Goal: Information Seeking & Learning: Compare options

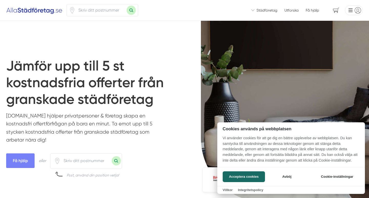
click at [113, 9] on div at bounding box center [184, 99] width 369 height 198
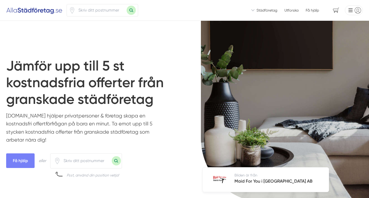
click at [111, 10] on input "number" at bounding box center [100, 10] width 51 height 12
click at [258, 13] on span "Städföretag" at bounding box center [267, 10] width 21 height 5
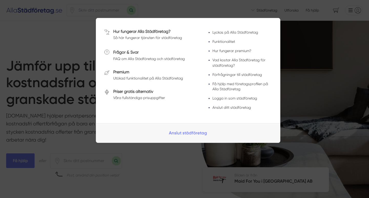
click at [209, 13] on div at bounding box center [184, 99] width 369 height 198
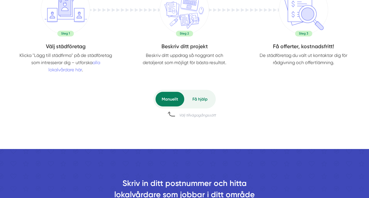
scroll to position [250, 0]
click at [196, 101] on div "Få hjälp" at bounding box center [199, 99] width 27 height 15
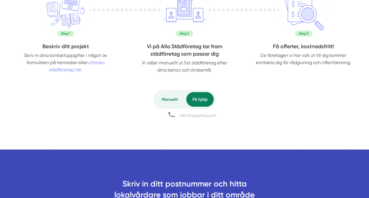
click at [167, 100] on div "Manuellt" at bounding box center [170, 99] width 29 height 15
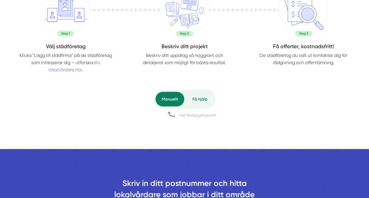
click at [201, 100] on div "Få hjälp" at bounding box center [199, 99] width 27 height 15
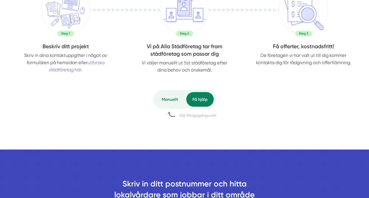
click at [173, 102] on div "Manuellt" at bounding box center [170, 99] width 29 height 15
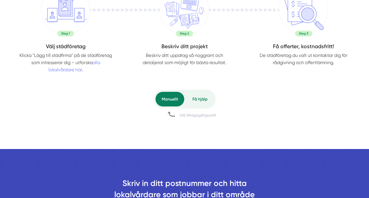
click at [200, 100] on div "Få hjälp" at bounding box center [199, 99] width 27 height 15
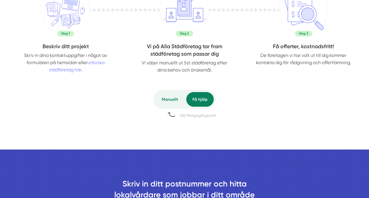
click at [175, 101] on div "Manuellt" at bounding box center [170, 99] width 29 height 15
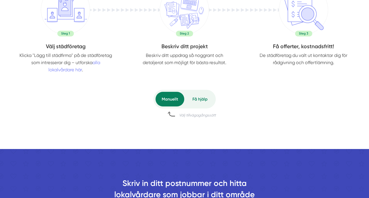
click at [194, 100] on div "Få hjälp" at bounding box center [199, 99] width 27 height 15
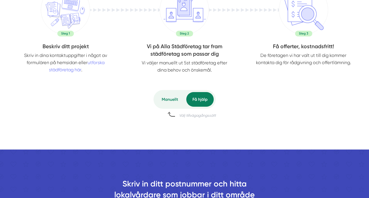
click at [175, 101] on div "Manuellt" at bounding box center [170, 99] width 29 height 15
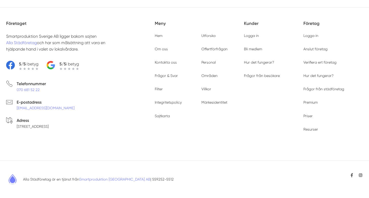
scroll to position [1942, 0]
drag, startPoint x: 58, startPoint y: 35, endPoint x: 5, endPoint y: 34, distance: 53.6
click at [5, 34] on div "Företaget Smartproduktion Sverige AB ligger bakom sajten Alla Städföretag och h…" at bounding box center [184, 84] width 369 height 144
copy p "Smartproduktion [GEOGRAPHIC_DATA] AB"
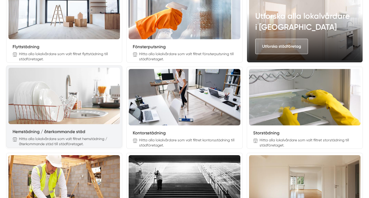
scroll to position [594, 0]
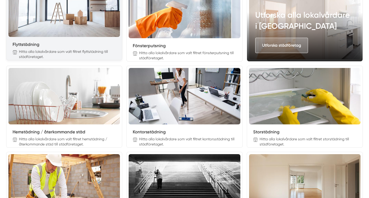
click at [95, 15] on img at bounding box center [64, 9] width 112 height 56
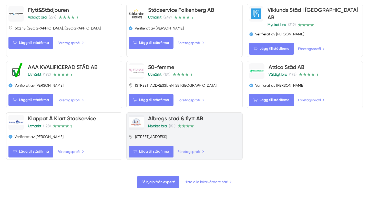
scroll to position [554, 0]
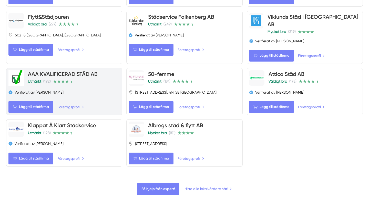
click at [51, 79] on span "(192)" at bounding box center [46, 81] width 7 height 4
click at [63, 71] on link "AAA KVALIFICERAD STÄD AB" at bounding box center [63, 74] width 70 height 6
click at [78, 104] on link "Företagsprofil" at bounding box center [70, 107] width 27 height 6
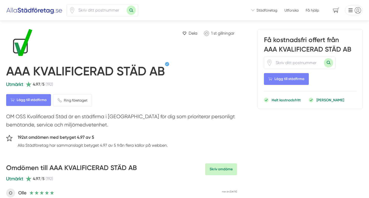
click at [47, 12] on img at bounding box center [34, 10] width 56 height 8
